Goal: Transaction & Acquisition: Download file/media

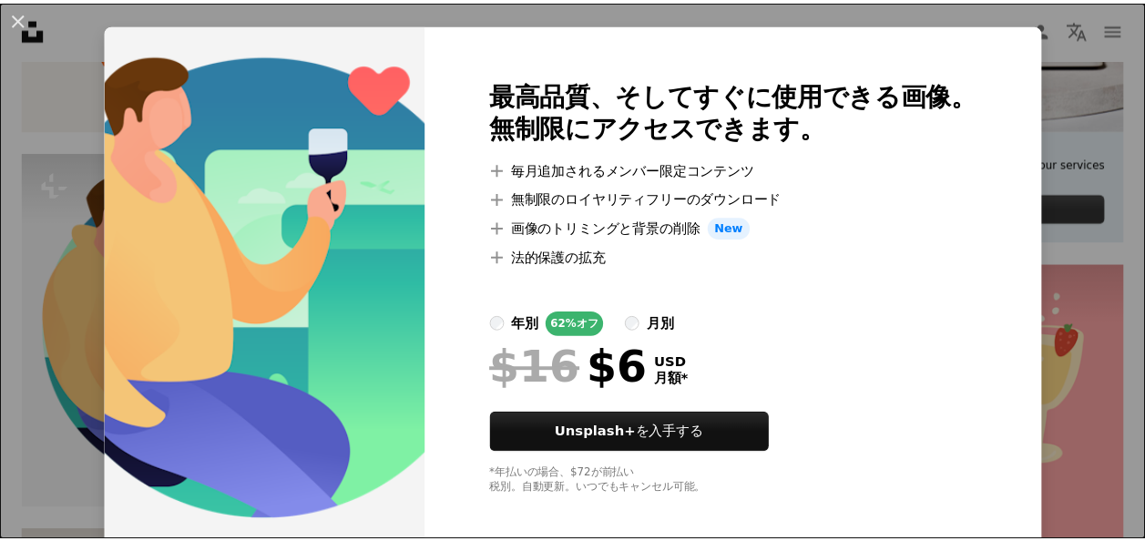
scroll to position [44, 0]
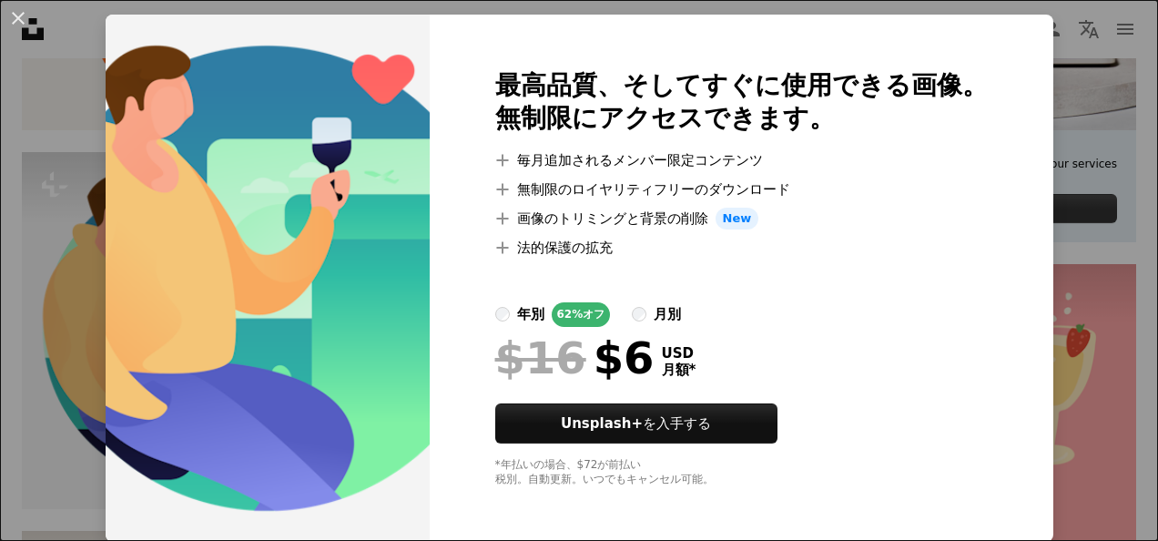
click at [1081, 156] on div "An X shape 最高品質、そしてすぐに使用できる画像。 無制限にアクセスできます。 A plus sign 毎月追加されるメンバー限定コンテンツ A p…" at bounding box center [579, 270] width 1158 height 541
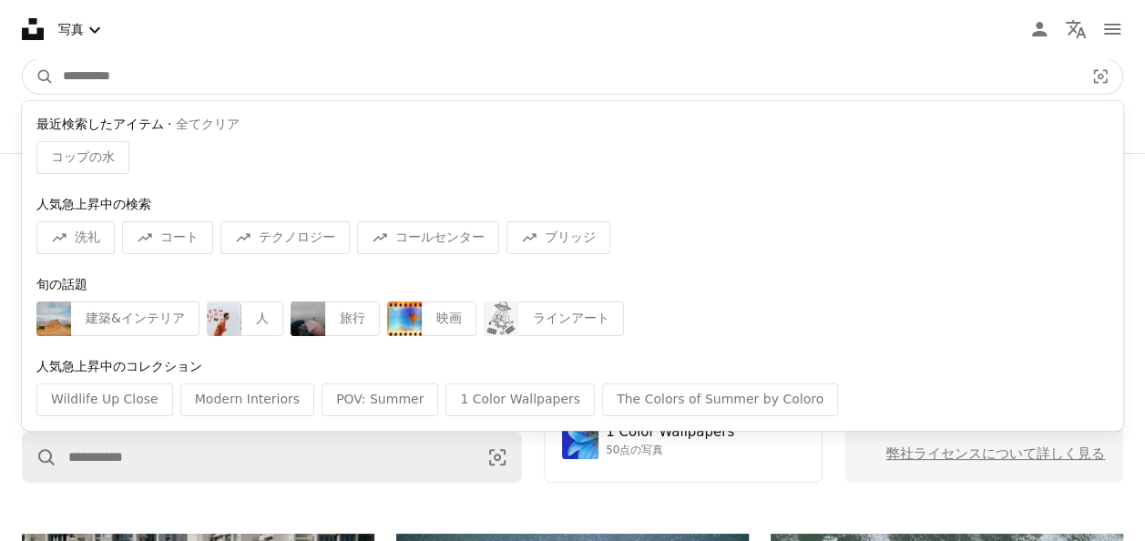
click at [97, 75] on input "サイト内でビジュアルを探す" at bounding box center [566, 76] width 1025 height 35
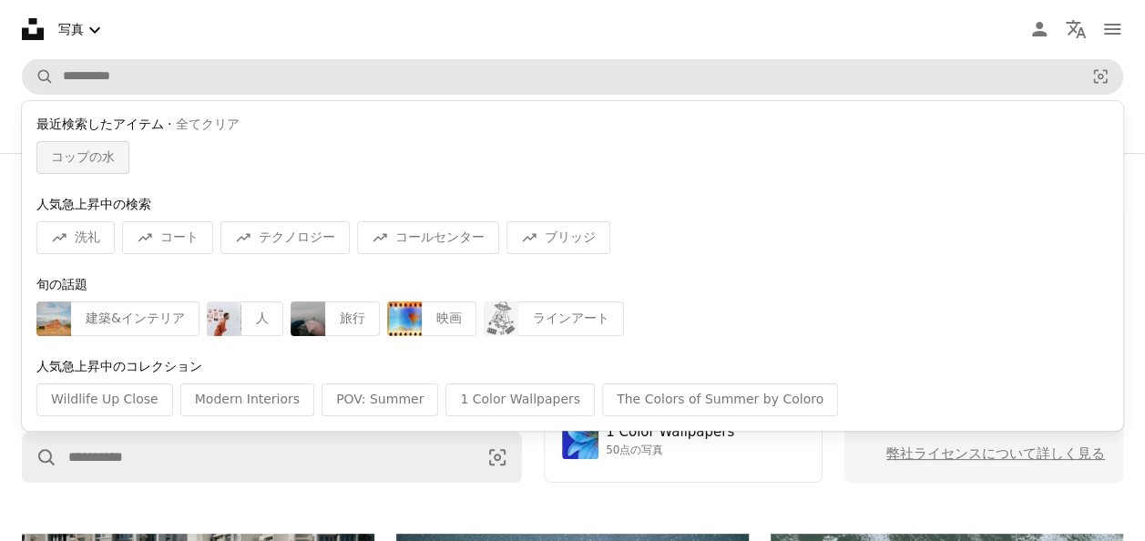
click at [113, 158] on div "コップの水" at bounding box center [82, 157] width 93 height 33
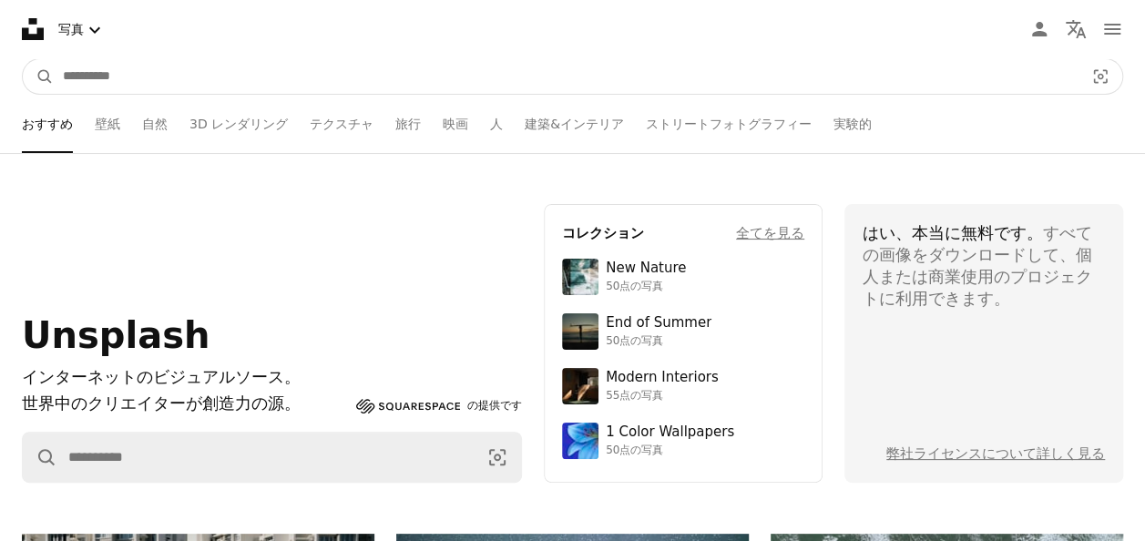
click at [188, 80] on input "サイト内でビジュアルを探す" at bounding box center [566, 76] width 1025 height 35
type input "*****"
click button "A magnifying glass" at bounding box center [38, 76] width 31 height 35
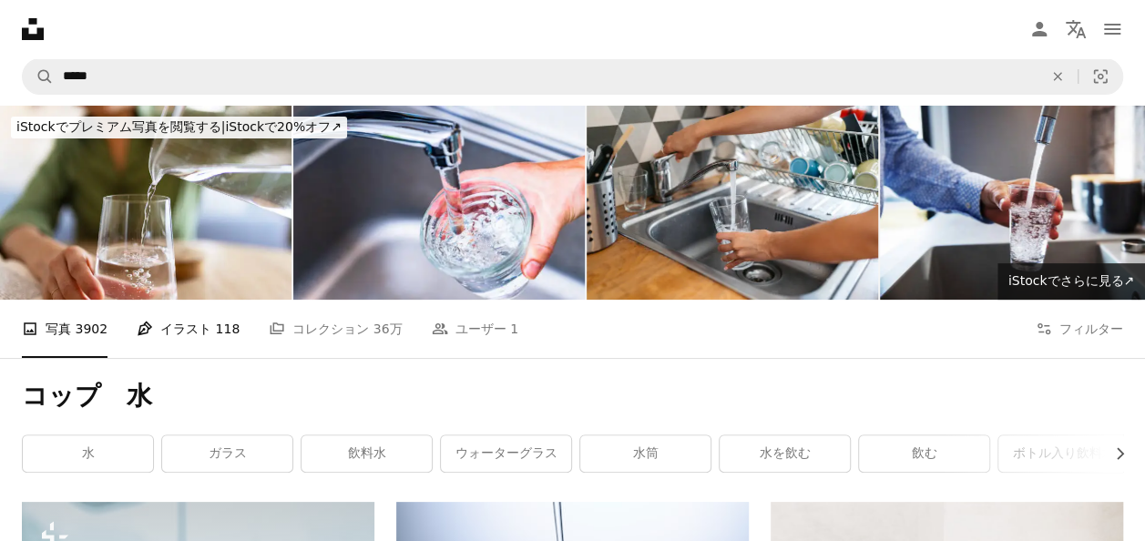
click at [164, 320] on link "Pen Tool イラスト 118" at bounding box center [188, 329] width 103 height 58
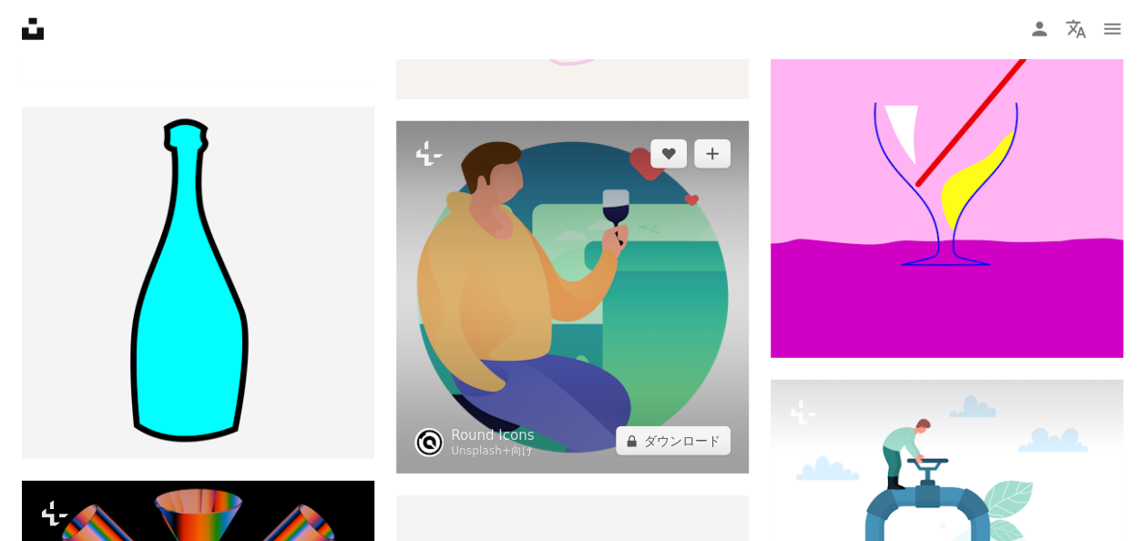
scroll to position [2550, 0]
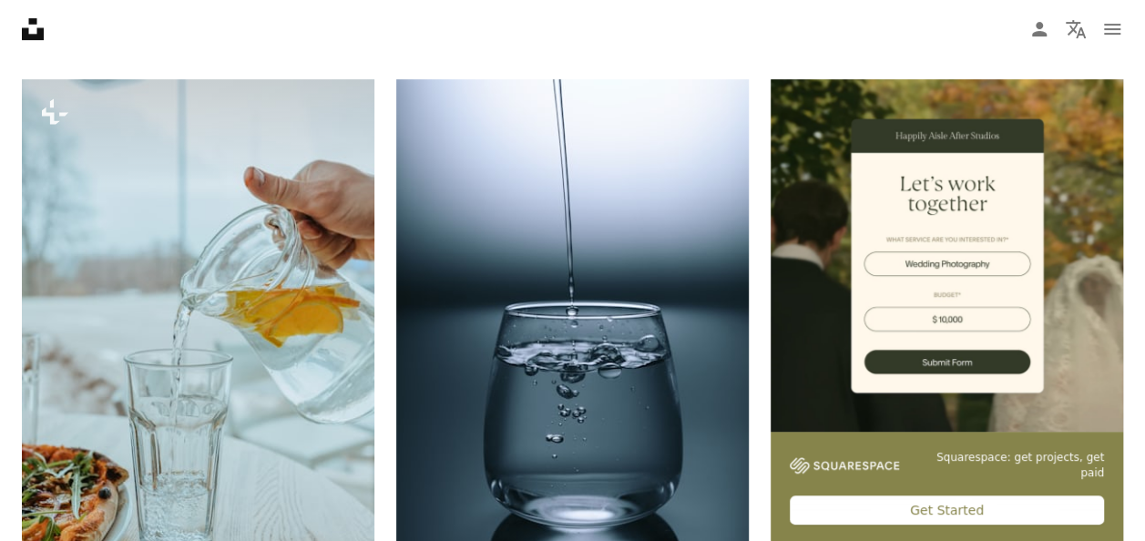
scroll to position [217, 0]
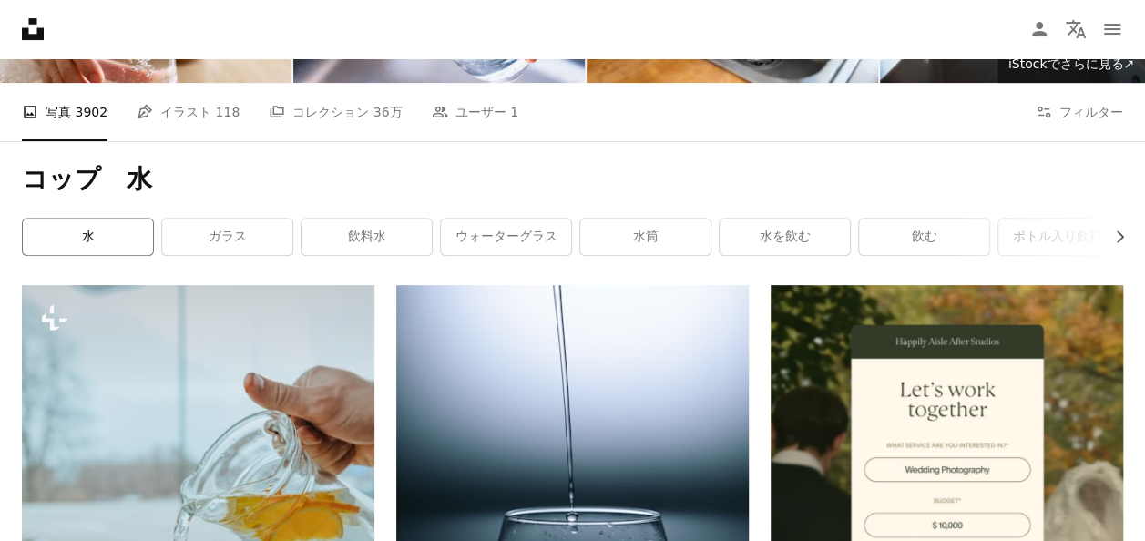
click at [126, 239] on link "水" at bounding box center [88, 237] width 130 height 36
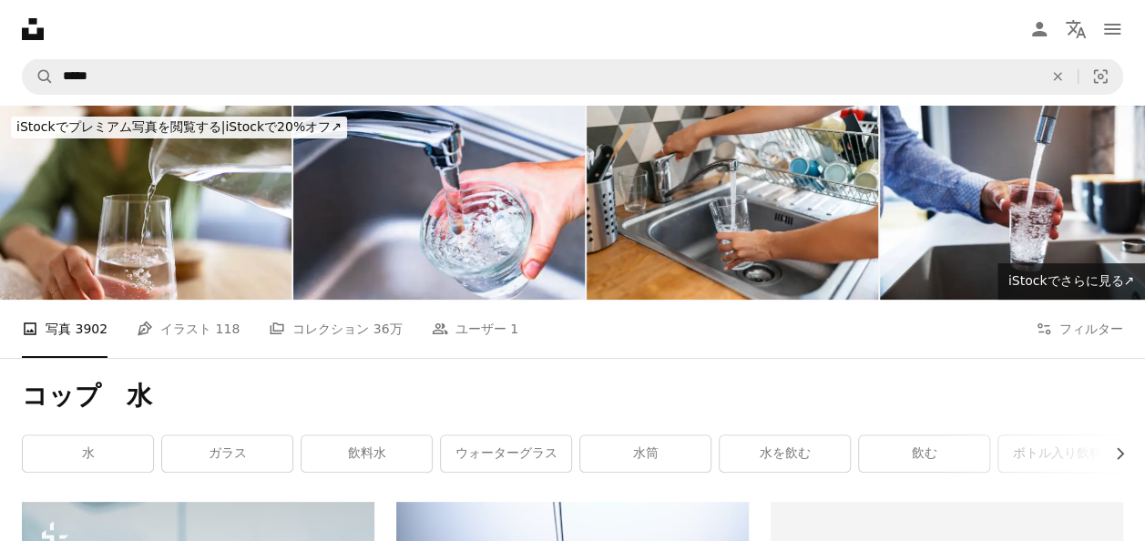
scroll to position [217, 0]
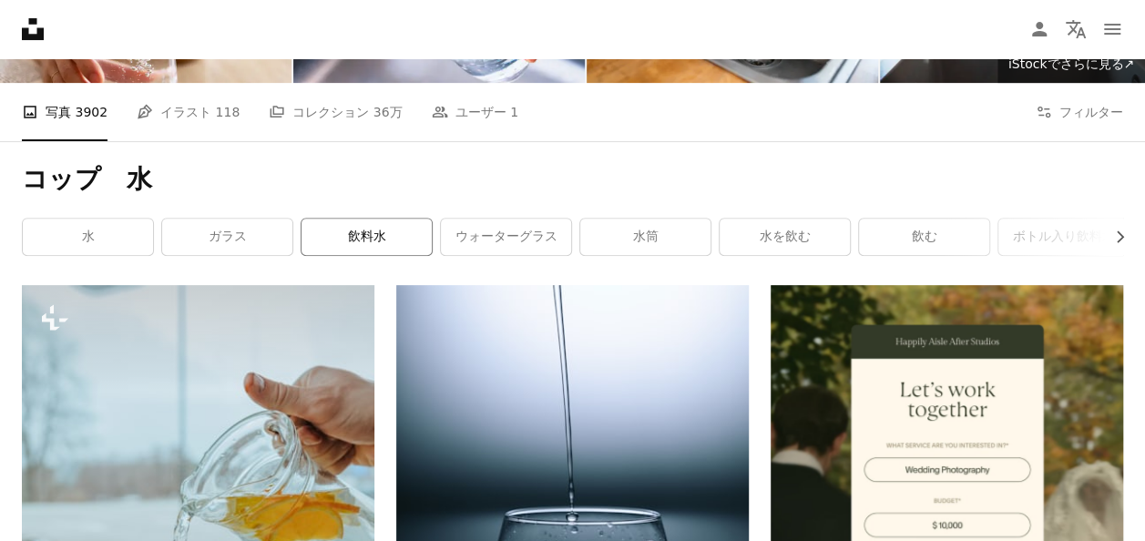
click at [359, 228] on link "飲料水" at bounding box center [366, 237] width 130 height 36
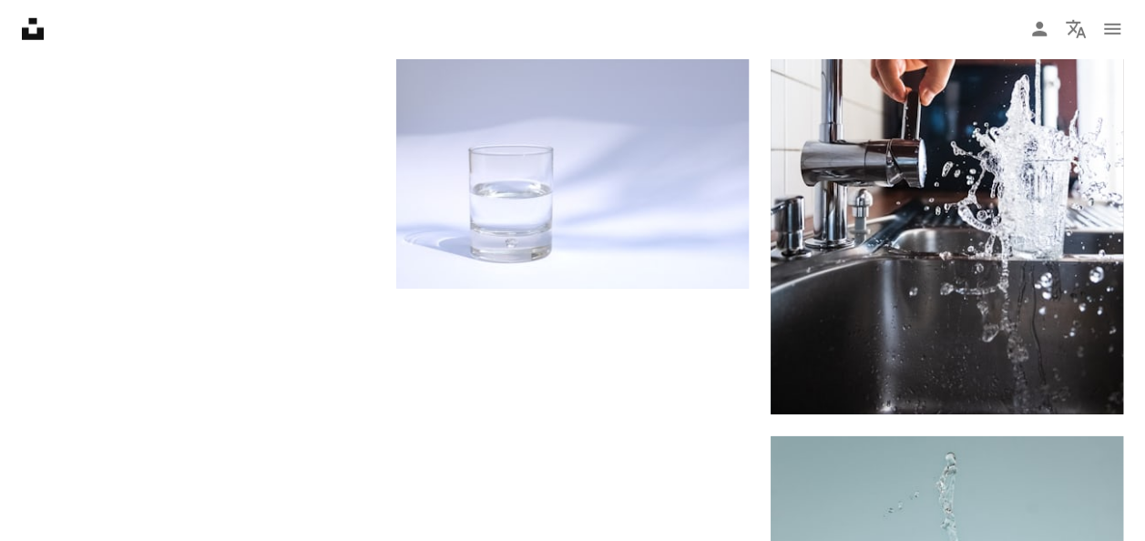
scroll to position [2459, 0]
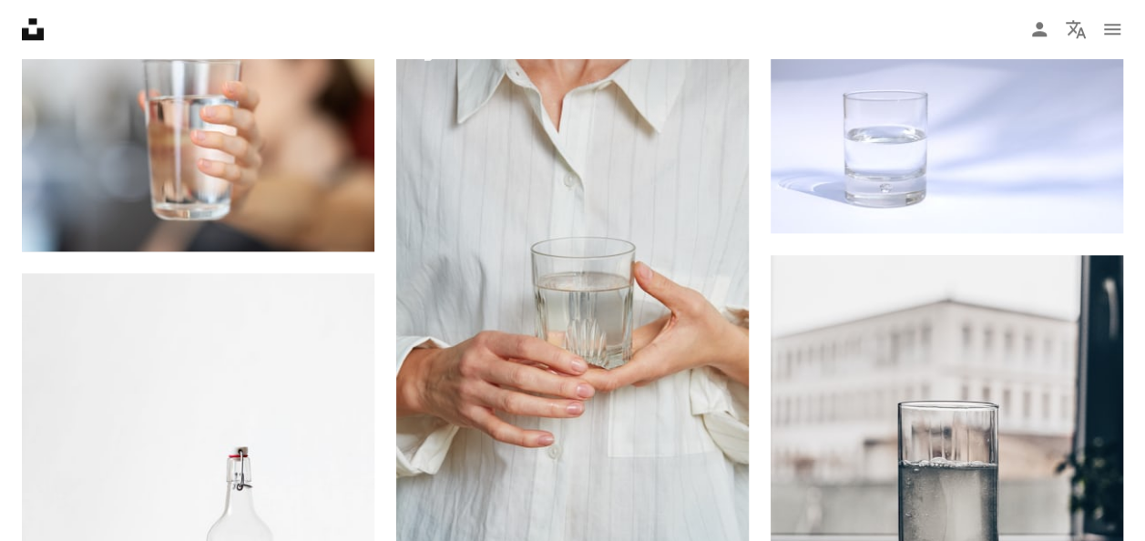
scroll to position [1401, 0]
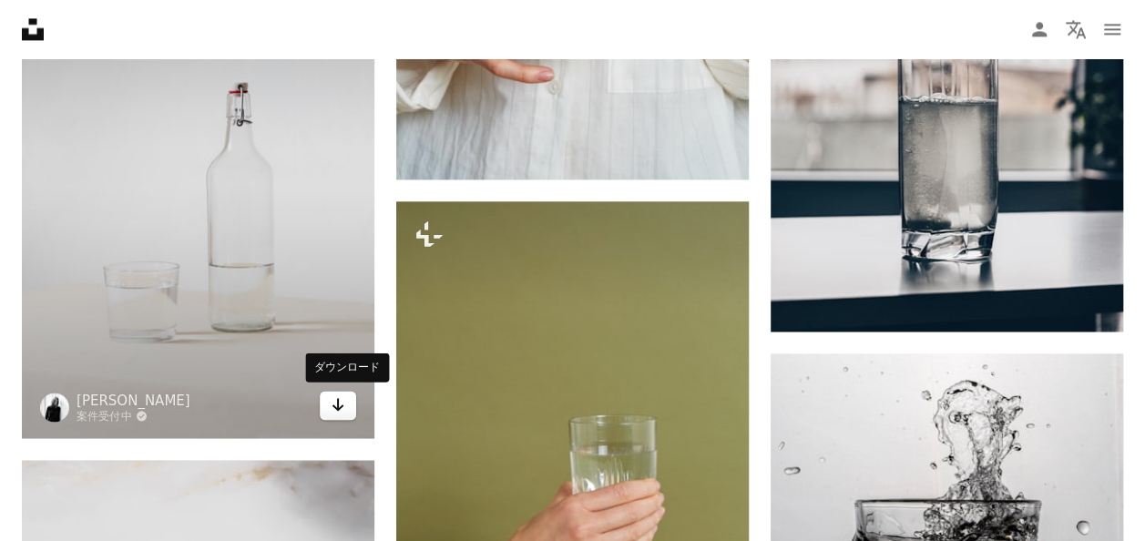
click at [329, 404] on link "Arrow pointing down" at bounding box center [338, 405] width 36 height 29
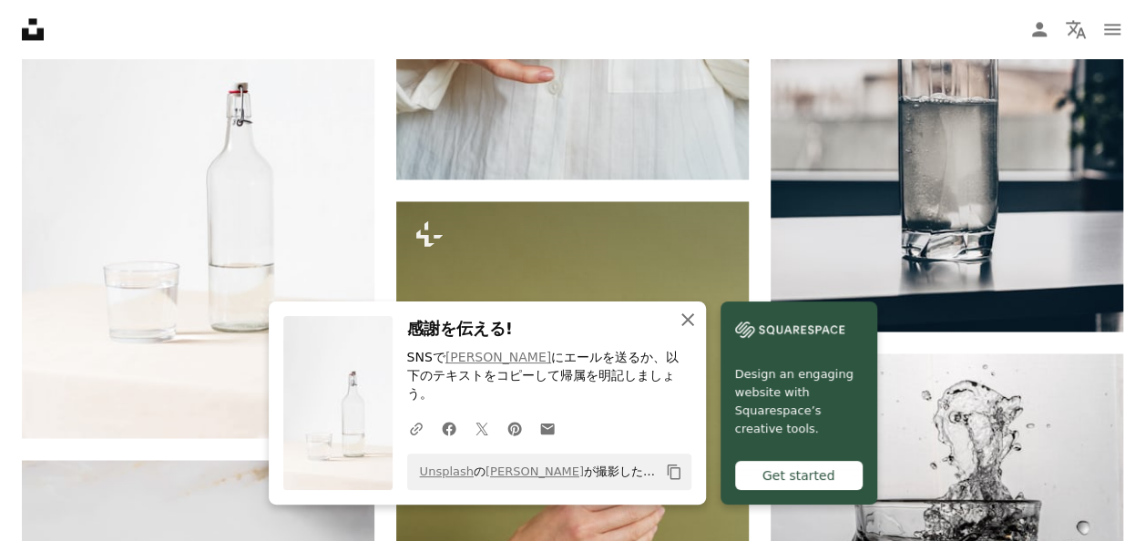
click at [687, 328] on icon "An X shape" at bounding box center [688, 320] width 22 height 22
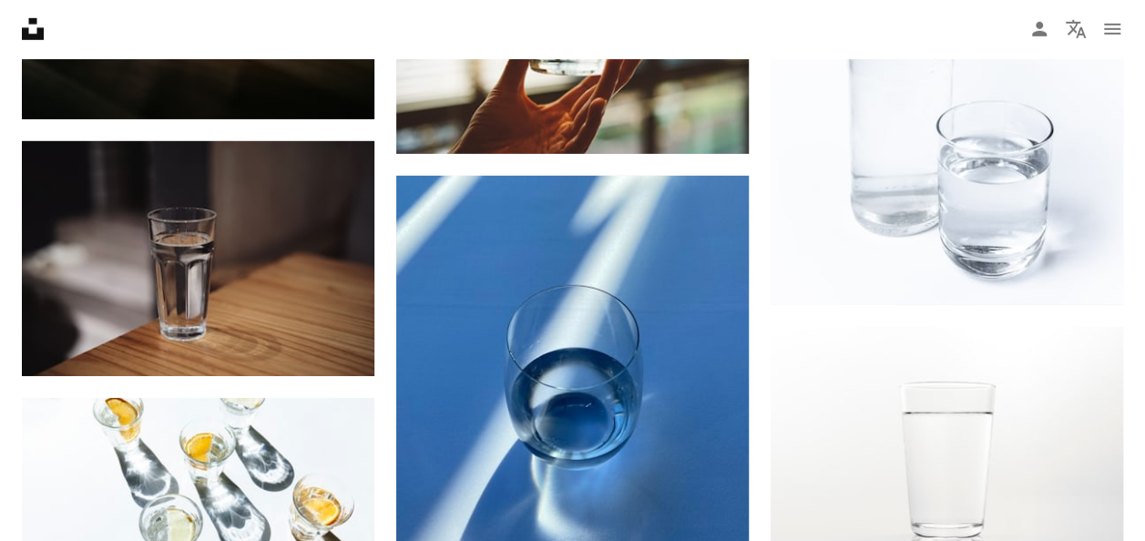
scroll to position [3040, 0]
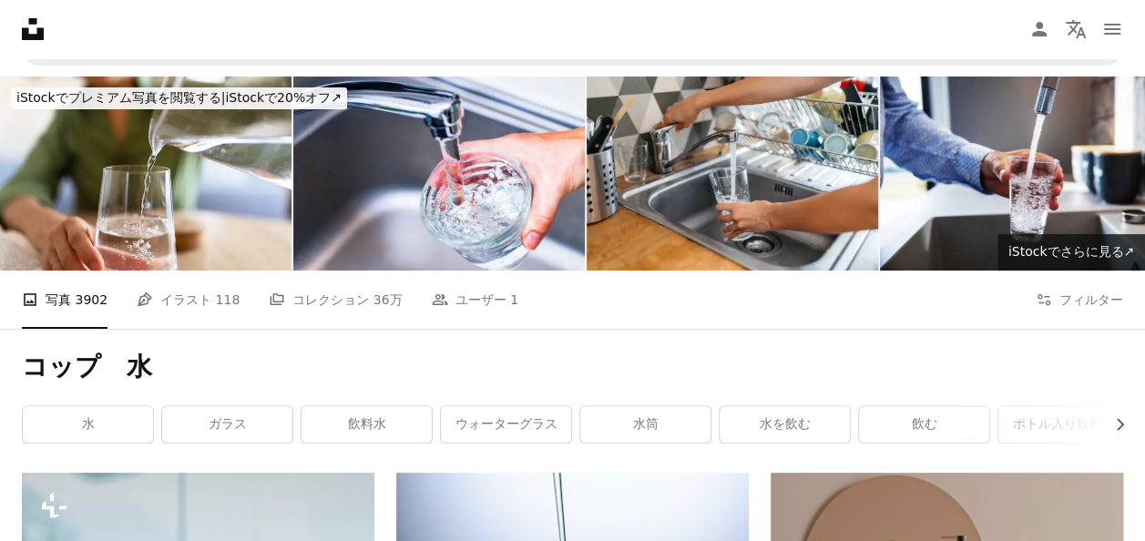
scroll to position [0, 0]
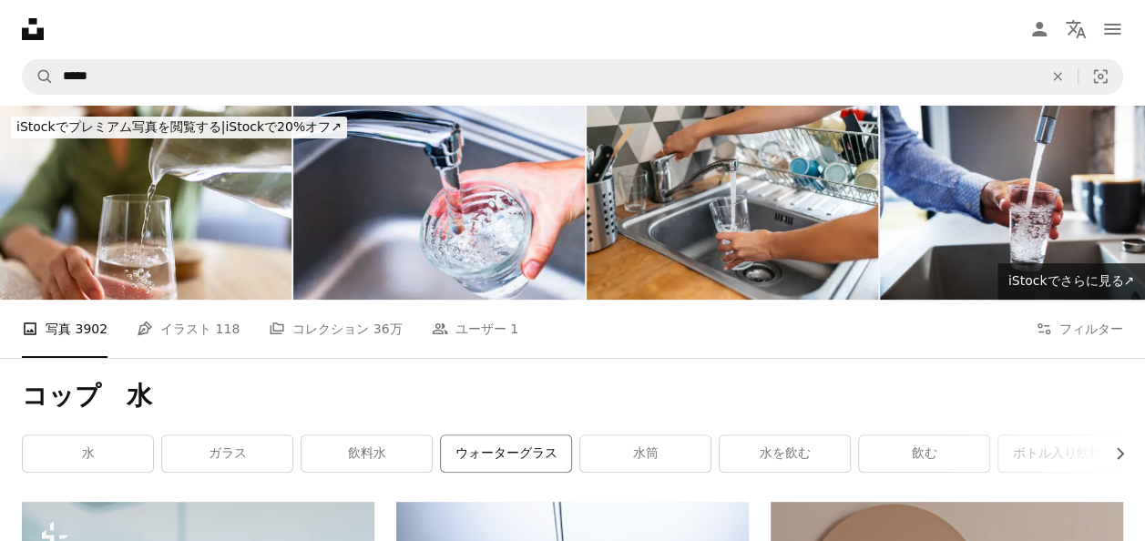
click at [517, 443] on link "ウォーターグラス" at bounding box center [506, 453] width 130 height 36
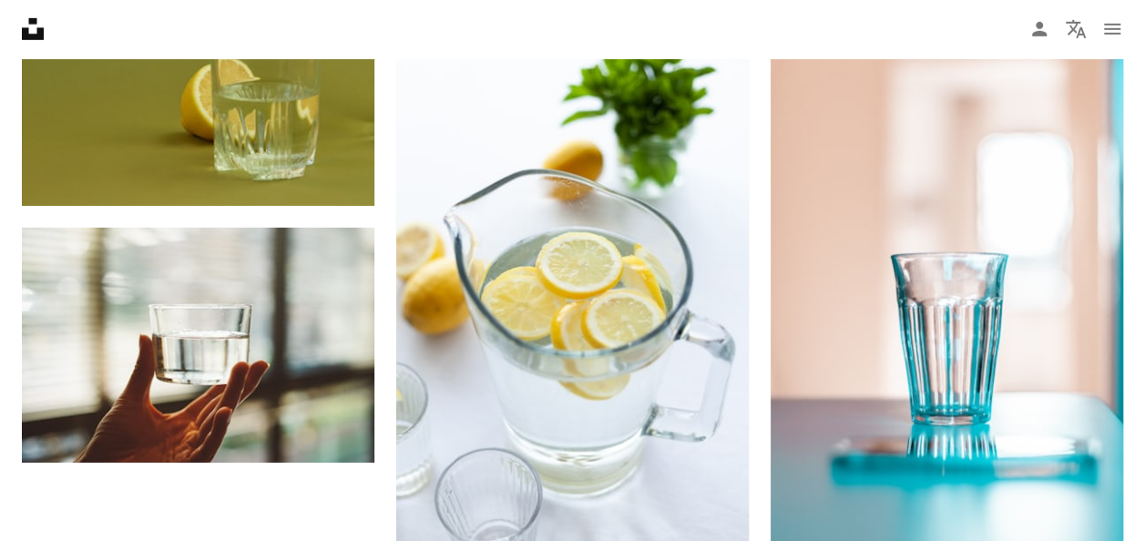
scroll to position [3005, 0]
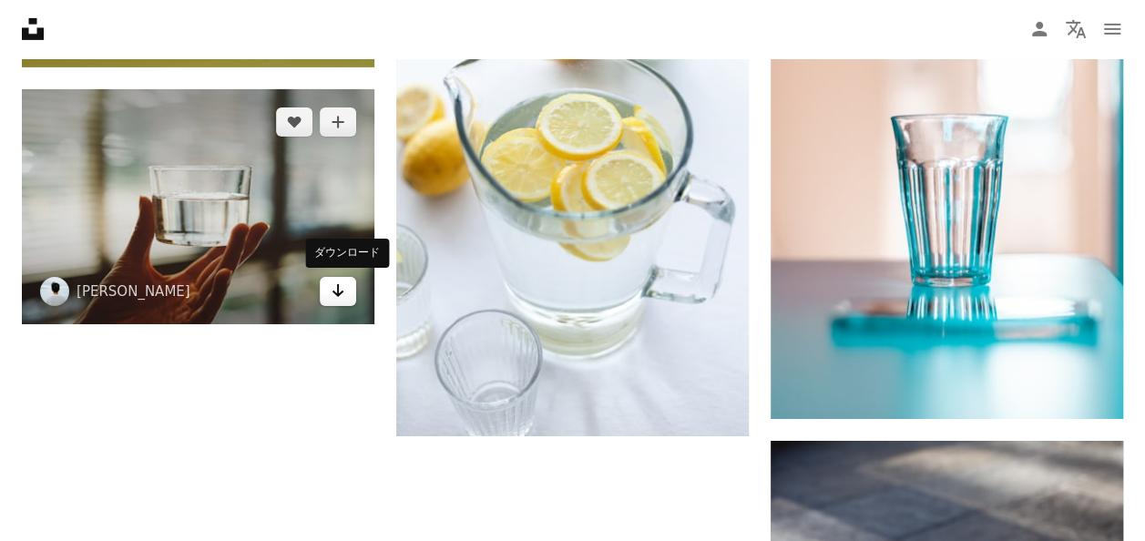
click at [338, 290] on icon "ダウンロード" at bounding box center [338, 290] width 12 height 13
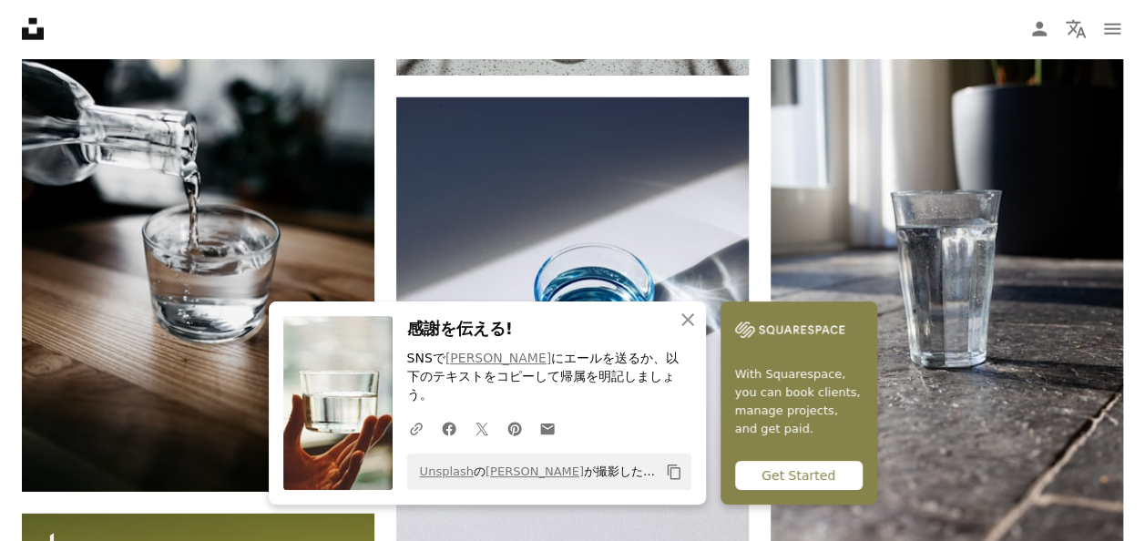
scroll to position [2095, 0]
